Goal: Navigation & Orientation: Find specific page/section

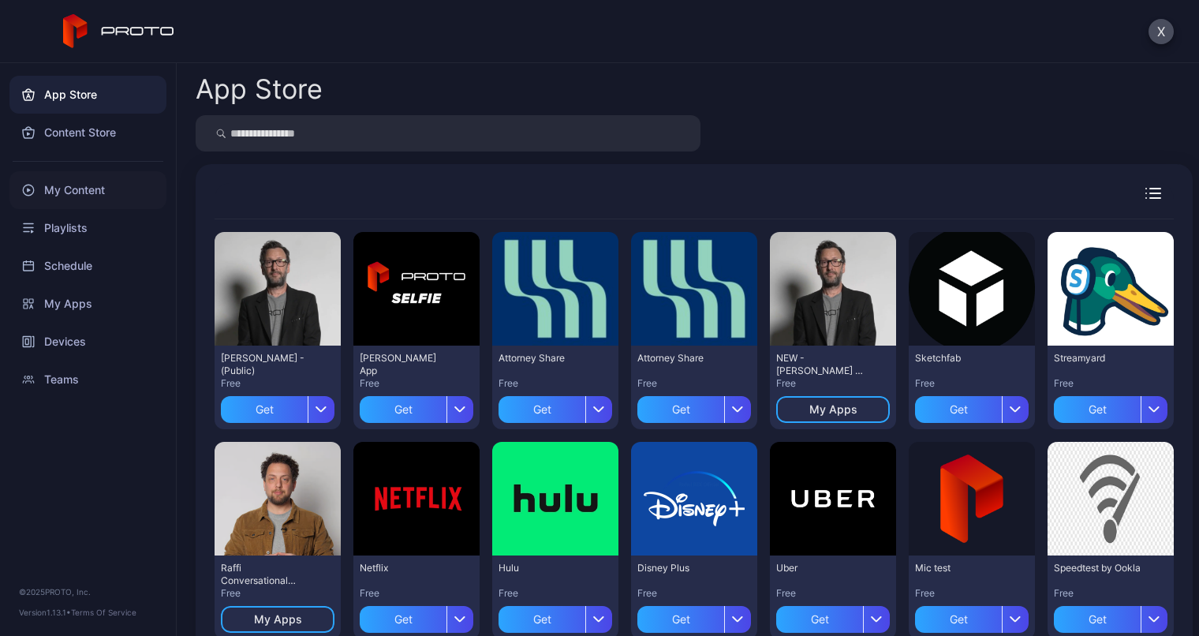
click at [73, 189] on div "My Content" at bounding box center [87, 190] width 157 height 38
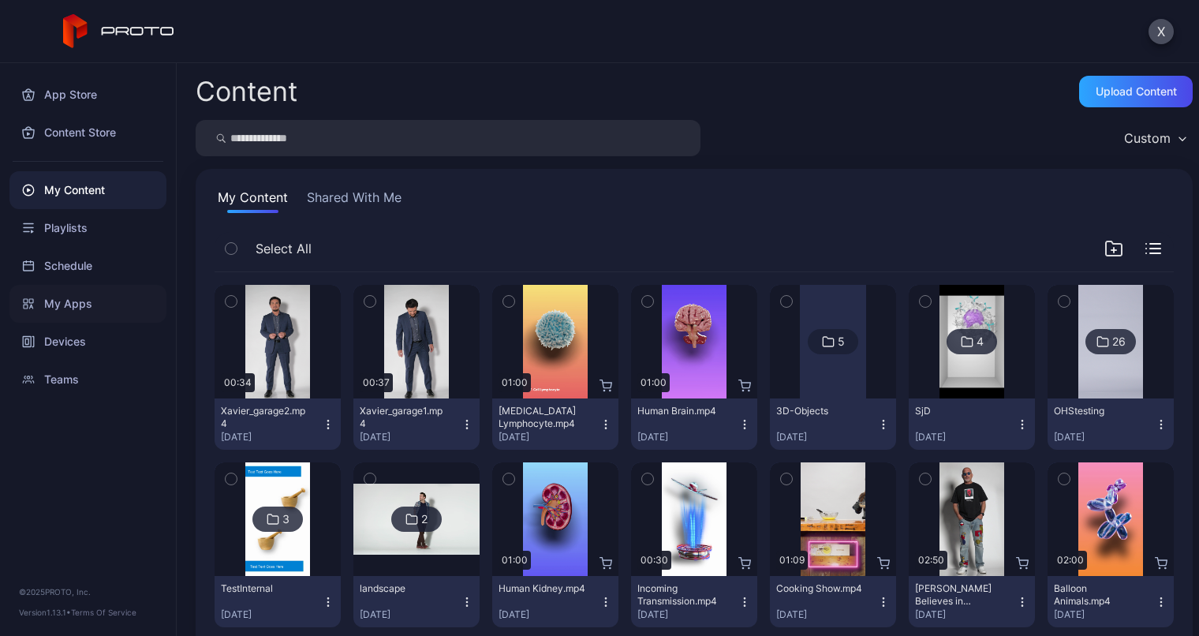
click at [78, 301] on div "My Apps" at bounding box center [87, 304] width 157 height 38
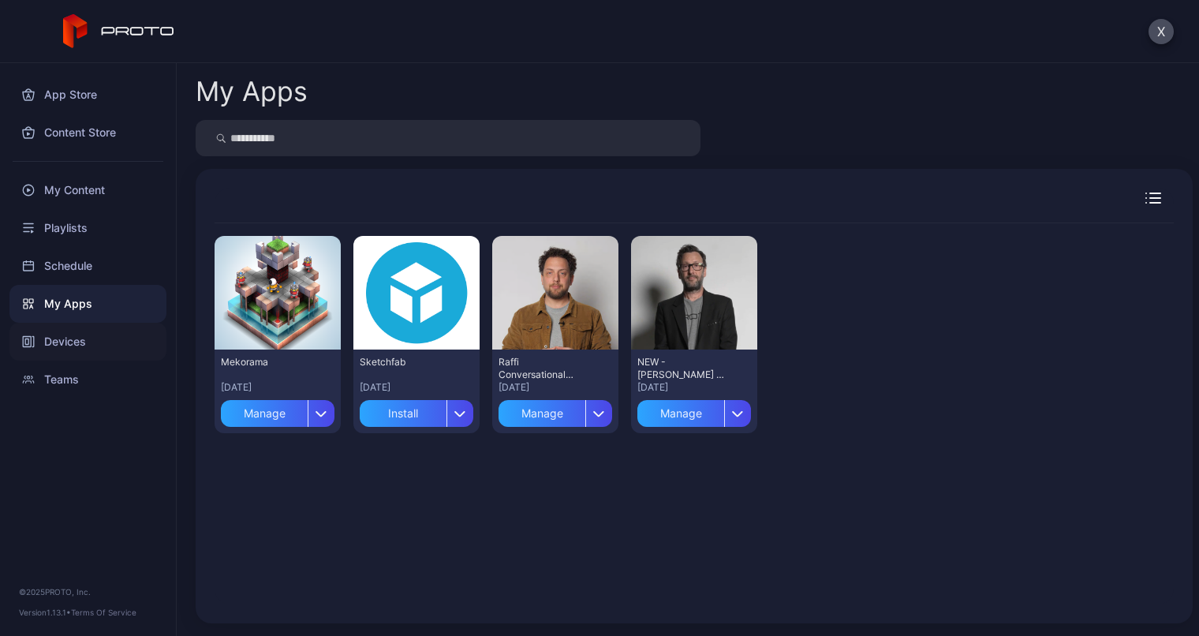
click at [60, 335] on div "Devices" at bounding box center [87, 342] width 157 height 38
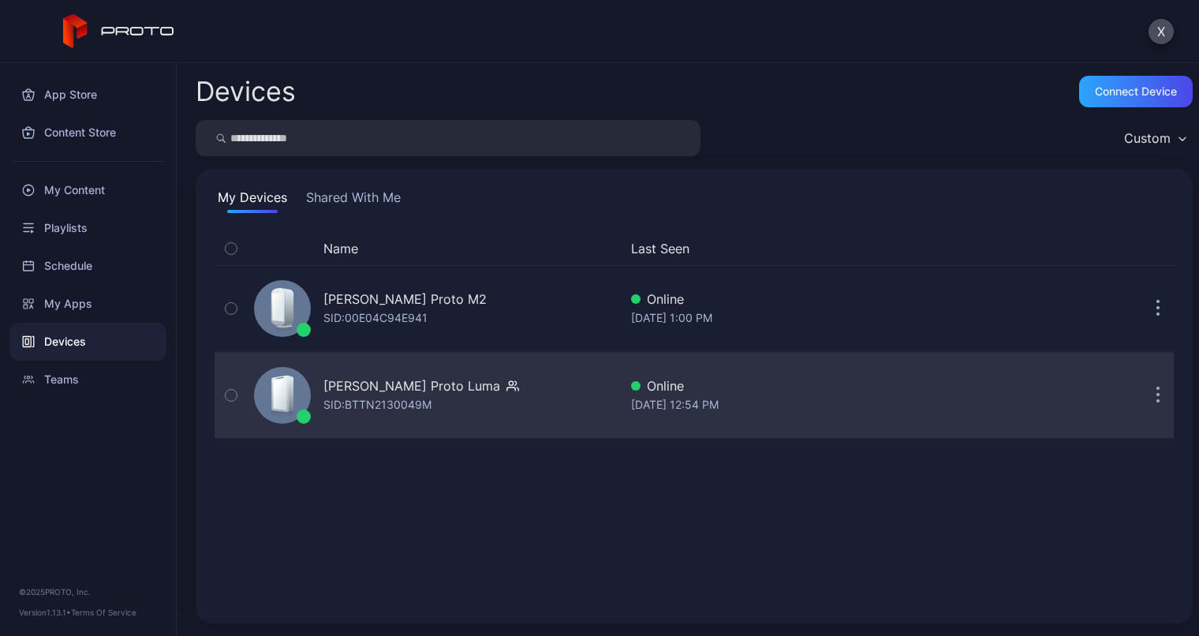
click at [449, 391] on div "[PERSON_NAME] Proto Luma" at bounding box center [411, 385] width 177 height 19
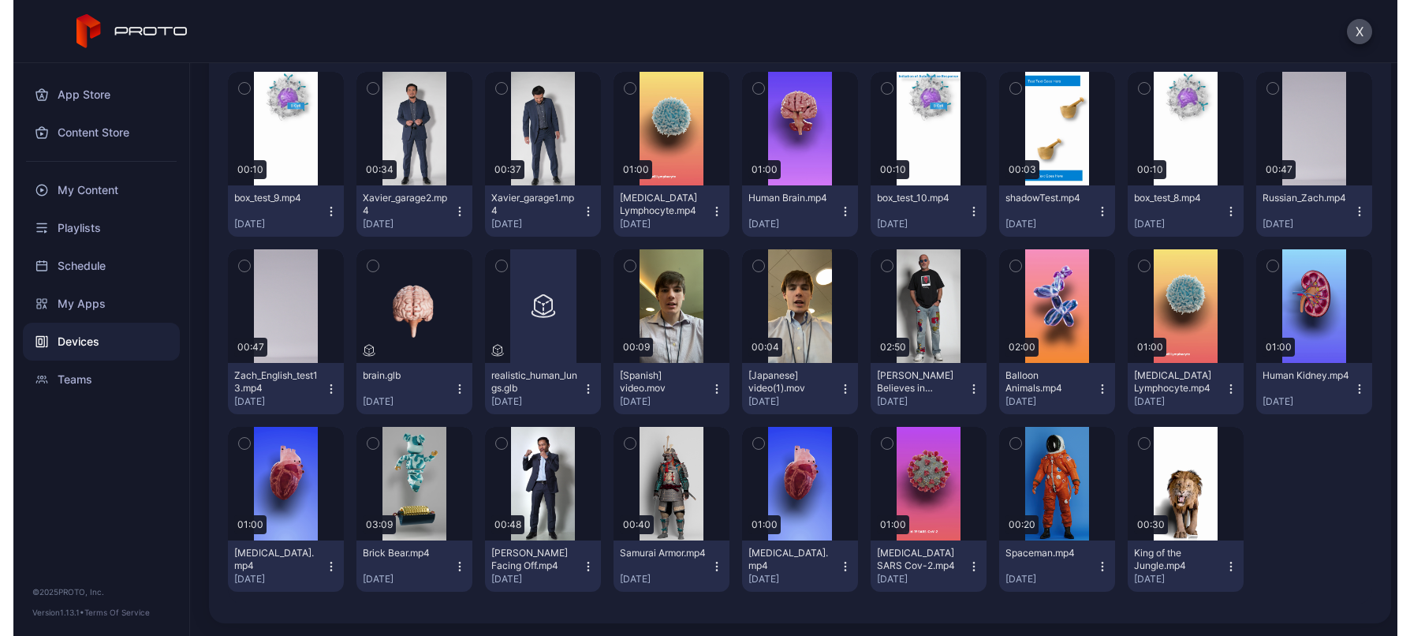
scroll to position [323, 0]
